Goal: Navigation & Orientation: Find specific page/section

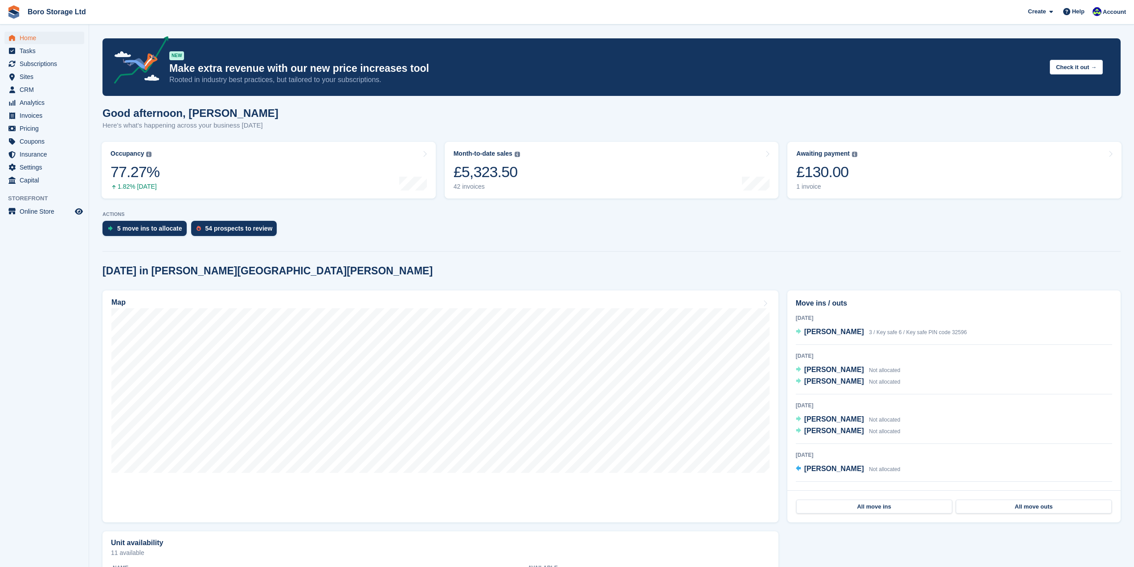
click at [708, 117] on div "Good afternoon, Tobie Here's what's happening across your business today" at bounding box center [612, 124] width 1019 height 34
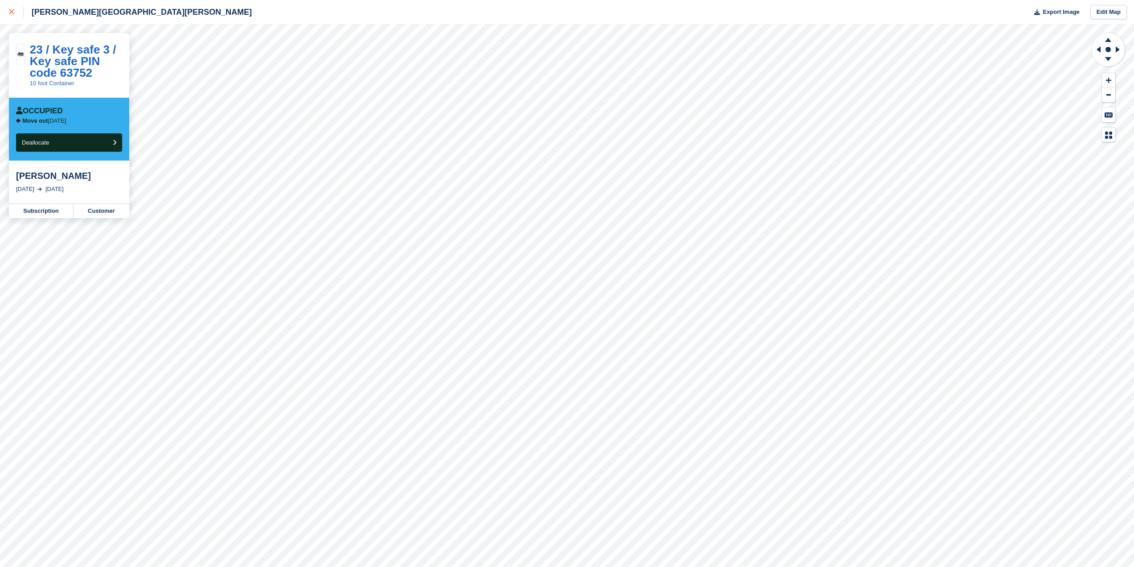
click at [12, 13] on icon at bounding box center [11, 11] width 5 height 5
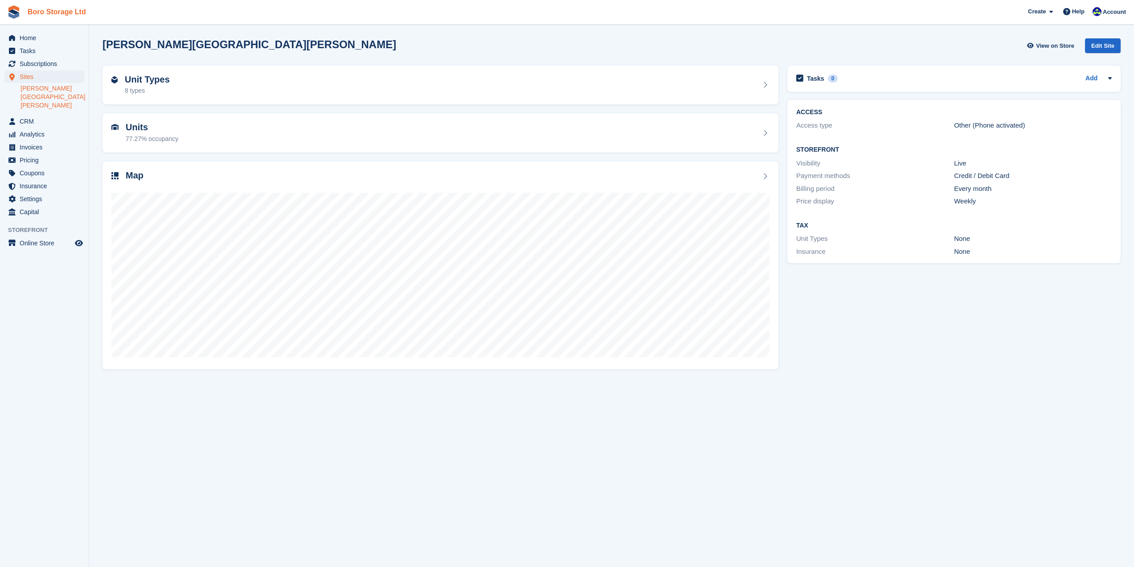
click at [45, 16] on link "Boro Storage Ltd" at bounding box center [57, 11] width 66 height 15
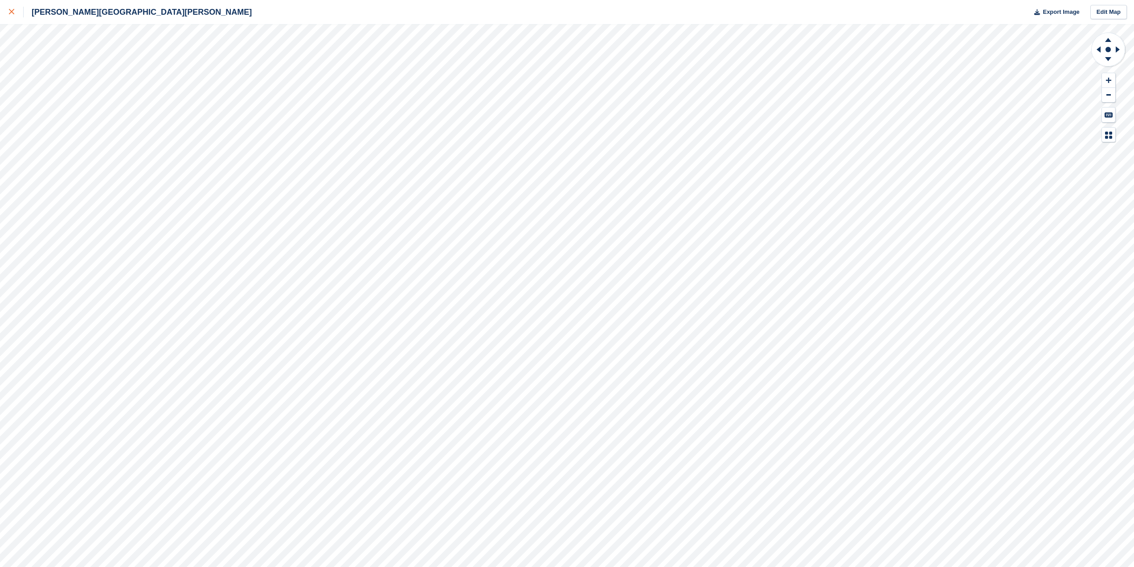
click at [8, 12] on link at bounding box center [12, 12] width 24 height 24
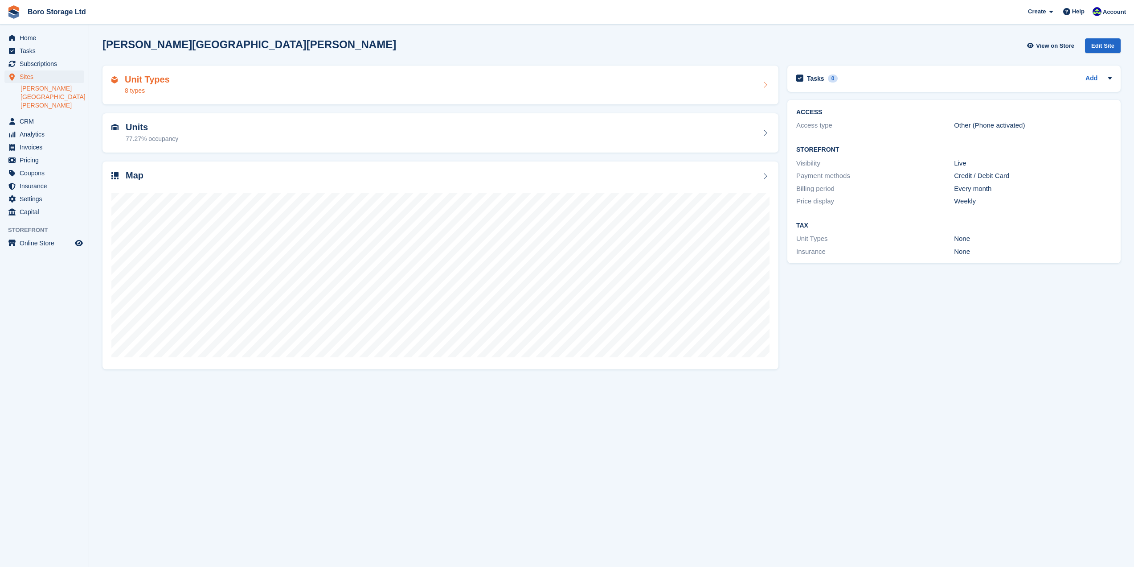
click at [134, 74] on h2 "Unit Types" at bounding box center [147, 79] width 45 height 10
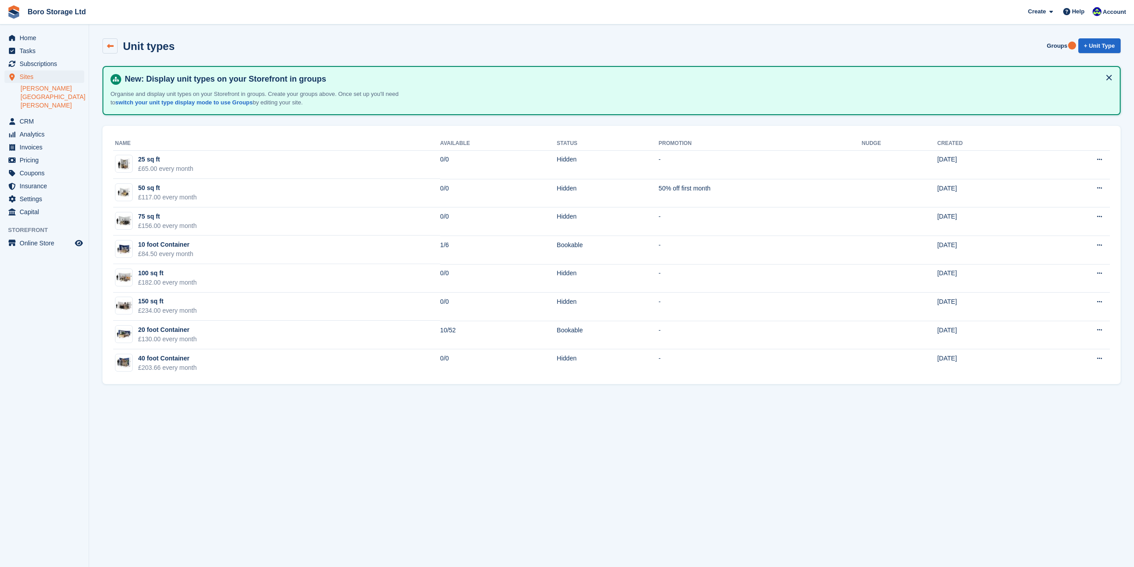
click at [106, 41] on link at bounding box center [110, 45] width 15 height 15
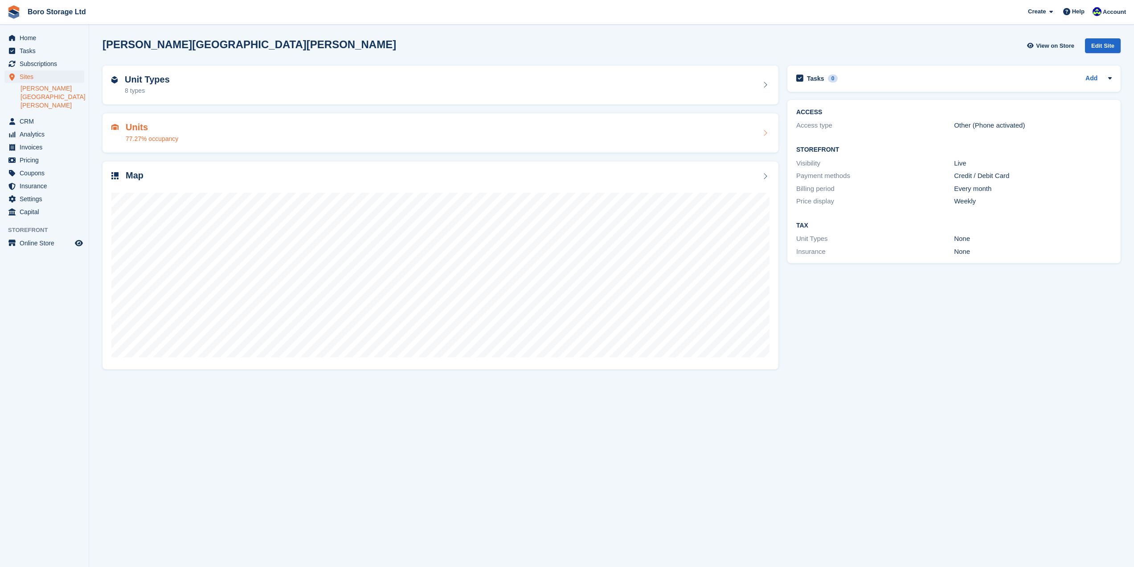
click at [156, 132] on div "Units 77.27% occupancy" at bounding box center [152, 132] width 53 height 21
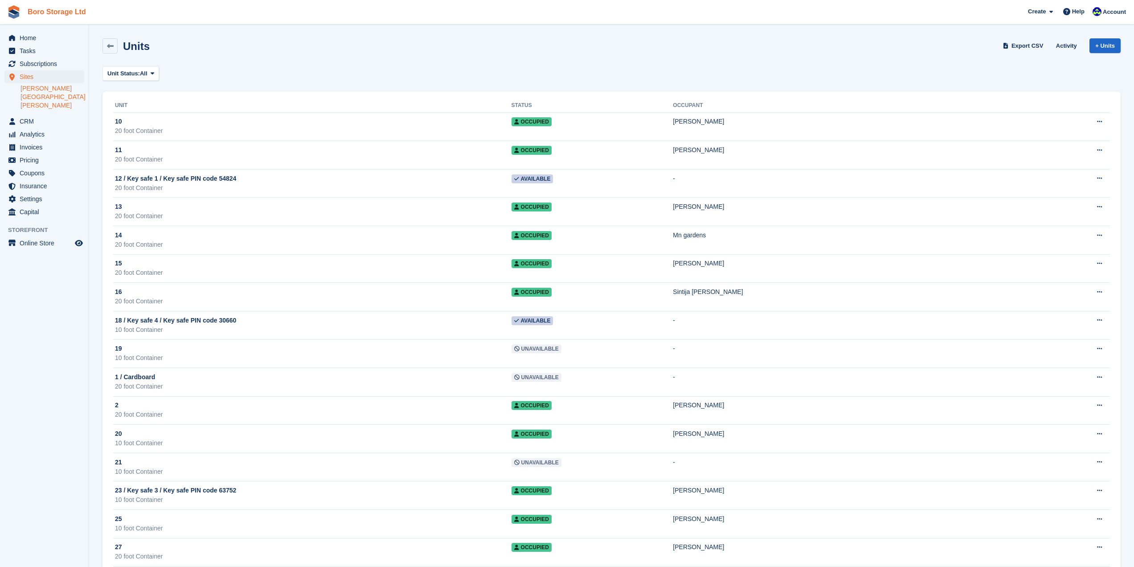
click at [40, 5] on link "Boro Storage Ltd" at bounding box center [57, 11] width 66 height 15
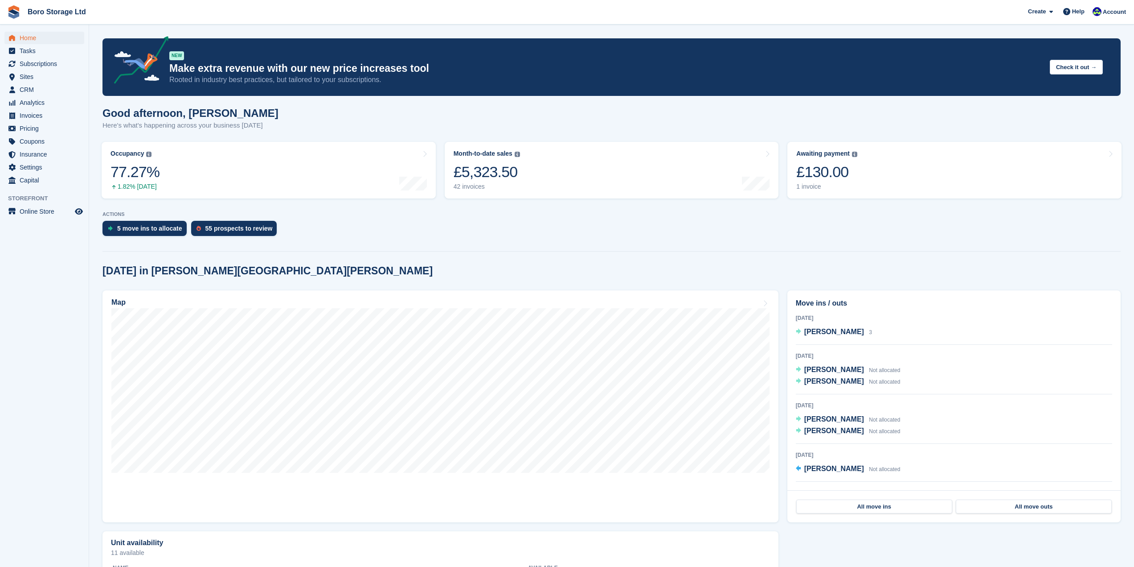
click at [737, 128] on div "Good afternoon, [PERSON_NAME] Here's what's happening across your business [DAT…" at bounding box center [612, 124] width 1019 height 34
